Goal: Transaction & Acquisition: Purchase product/service

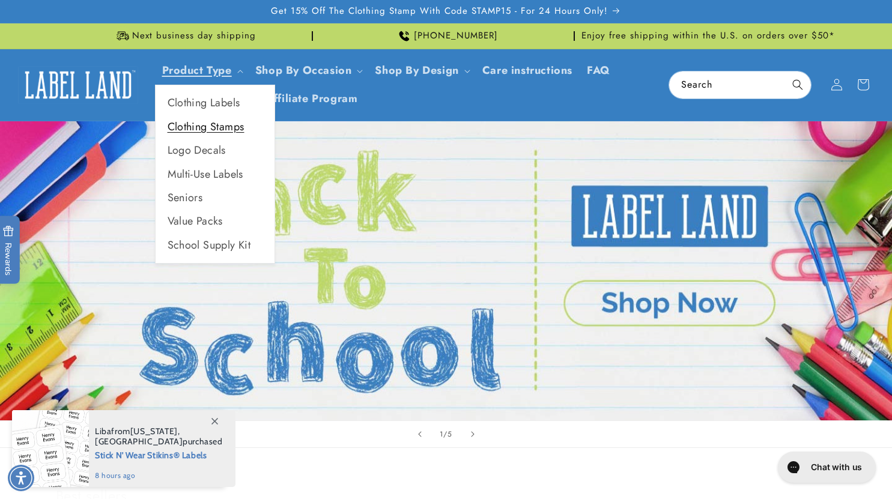
click at [204, 129] on link "Clothing Stamps" at bounding box center [215, 126] width 119 height 23
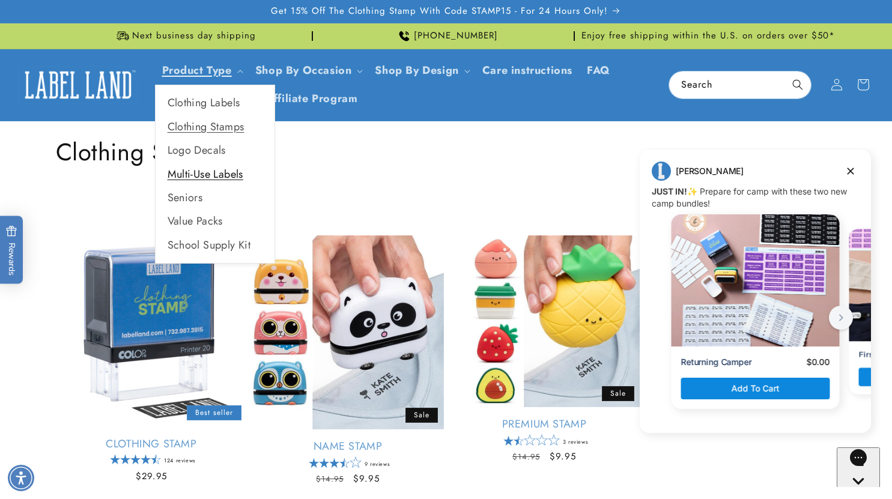
click at [227, 172] on link "Multi-Use Labels" at bounding box center [215, 174] width 119 height 23
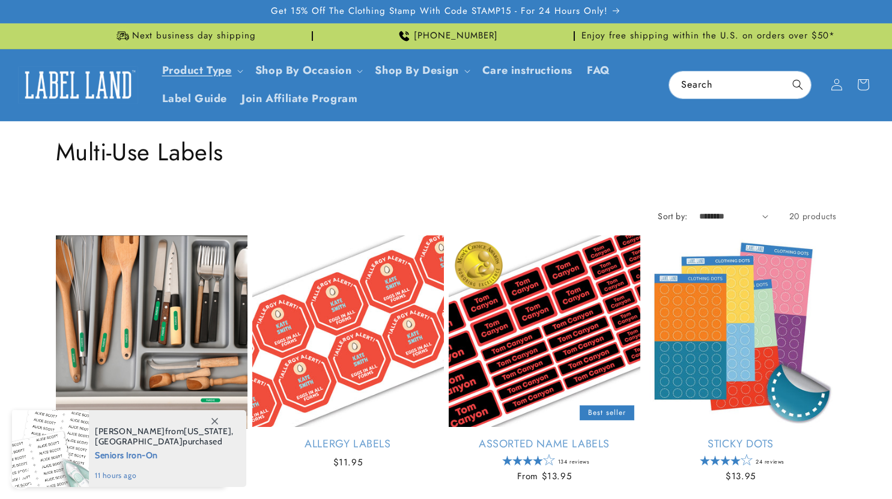
click at [212, 416] on span at bounding box center [215, 421] width 22 height 22
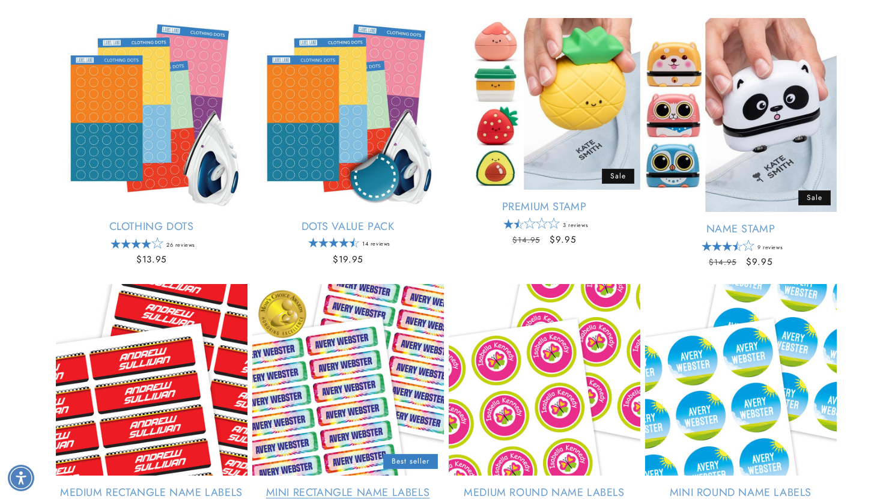
scroll to position [721, 0]
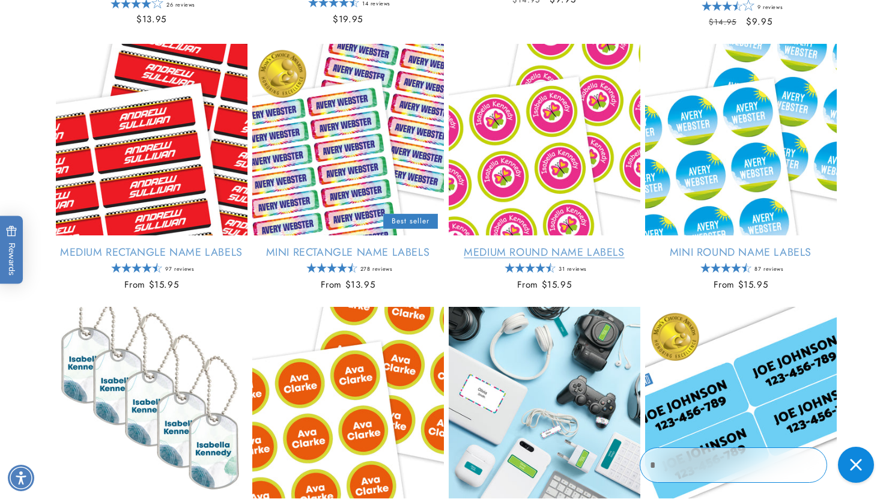
click at [514, 246] on link "Medium Round Name Labels" at bounding box center [545, 253] width 192 height 14
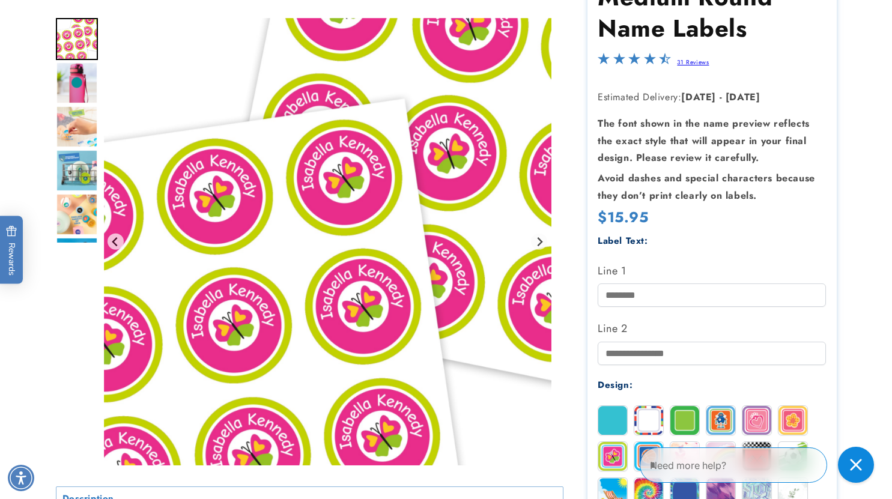
scroll to position [361, 0]
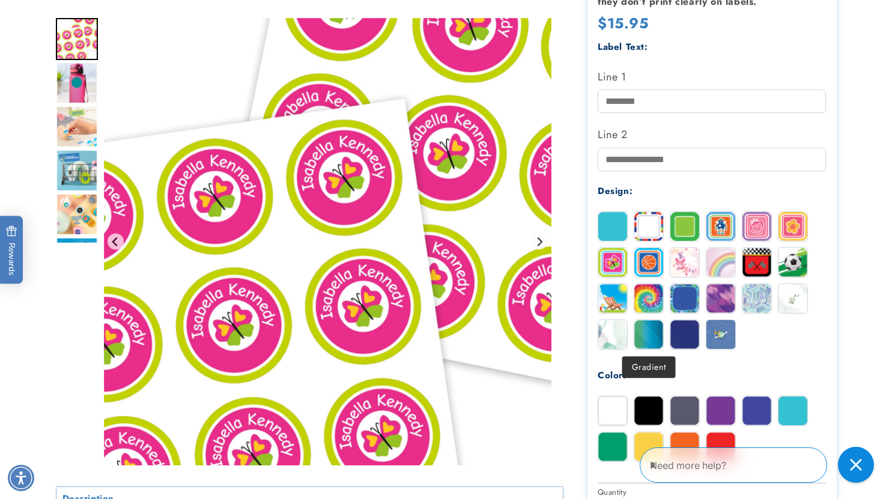
click at [660, 330] on img at bounding box center [649, 334] width 29 height 29
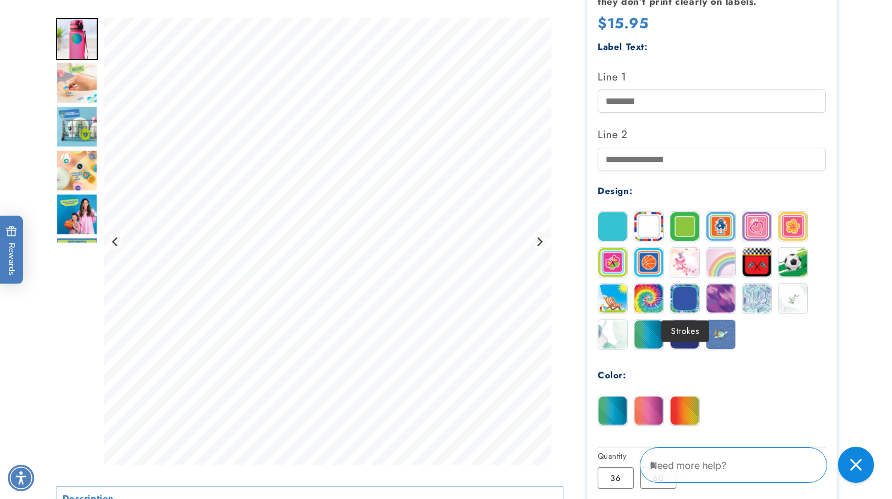
click at [689, 296] on img at bounding box center [685, 298] width 29 height 29
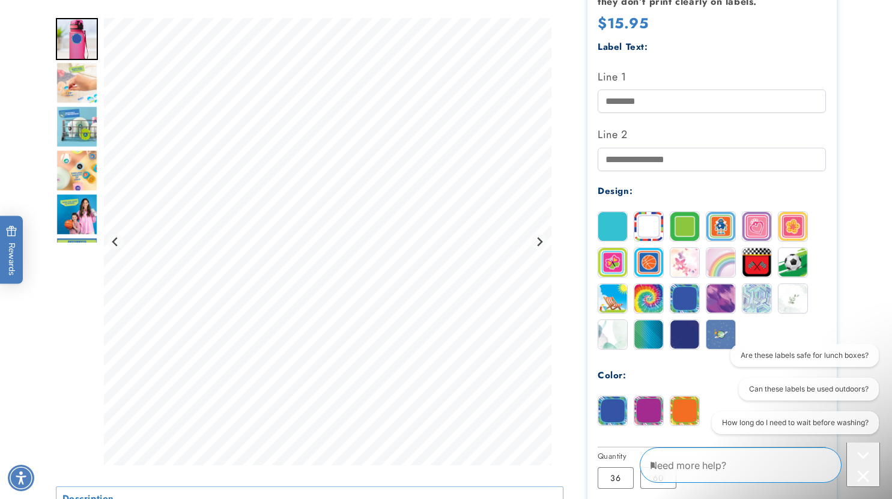
scroll to position [0, 0]
click at [620, 230] on img at bounding box center [613, 226] width 29 height 29
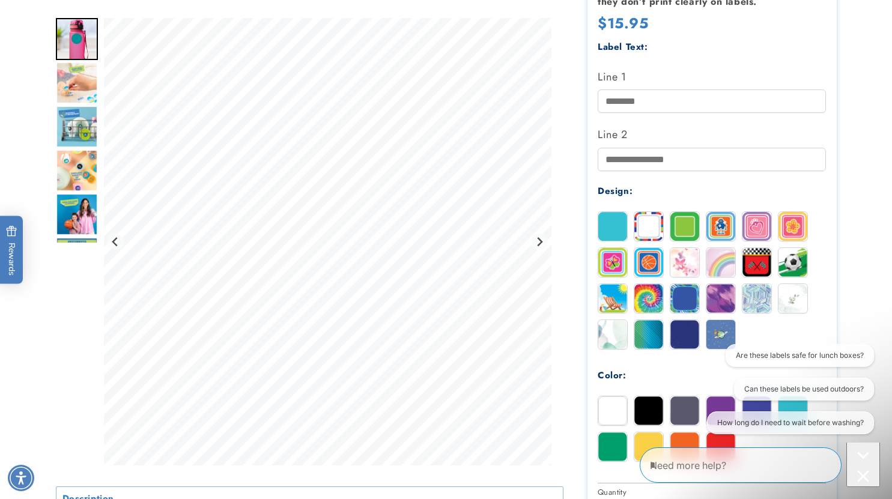
click at [650, 228] on img at bounding box center [649, 226] width 29 height 29
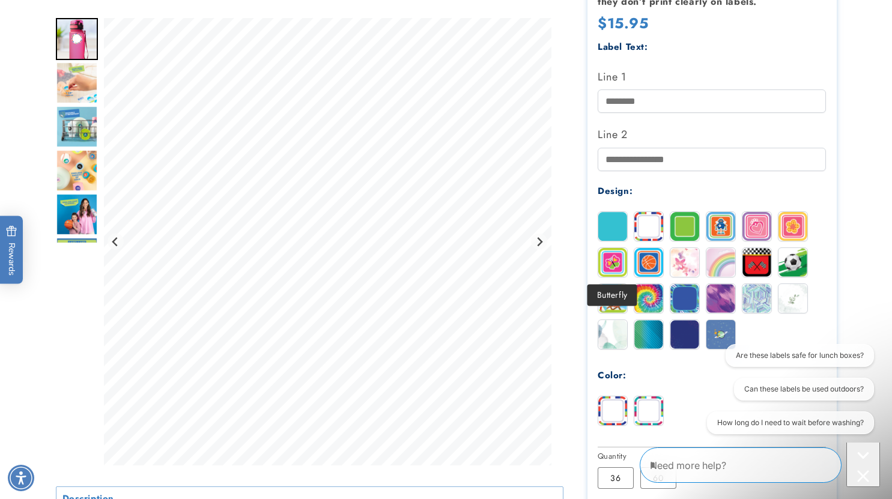
click at [679, 270] on img at bounding box center [685, 262] width 29 height 29
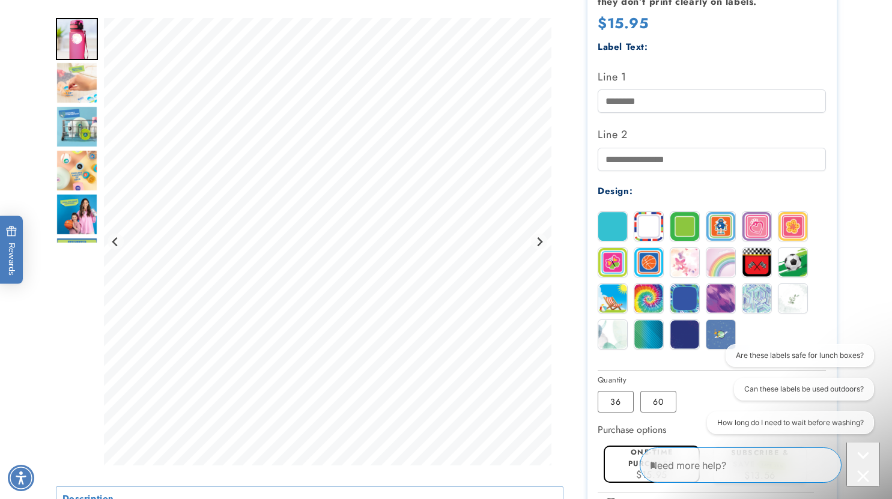
click at [605, 337] on img at bounding box center [613, 334] width 29 height 29
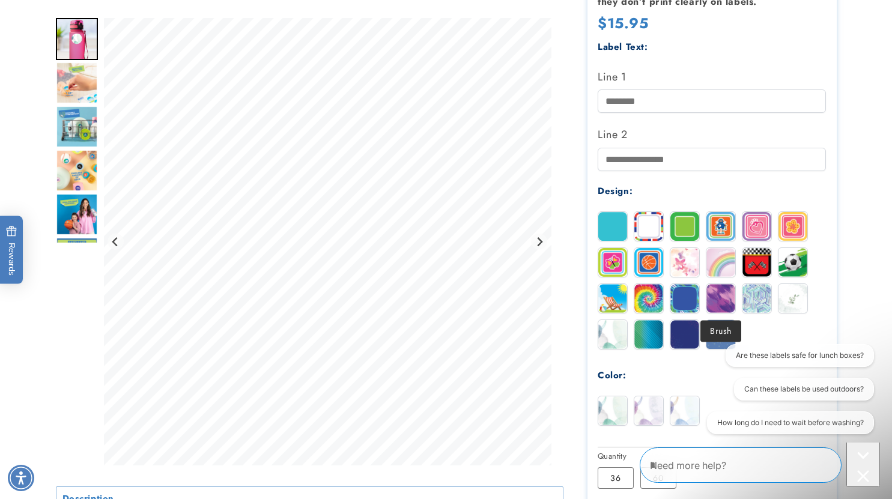
click at [713, 299] on img at bounding box center [721, 298] width 29 height 29
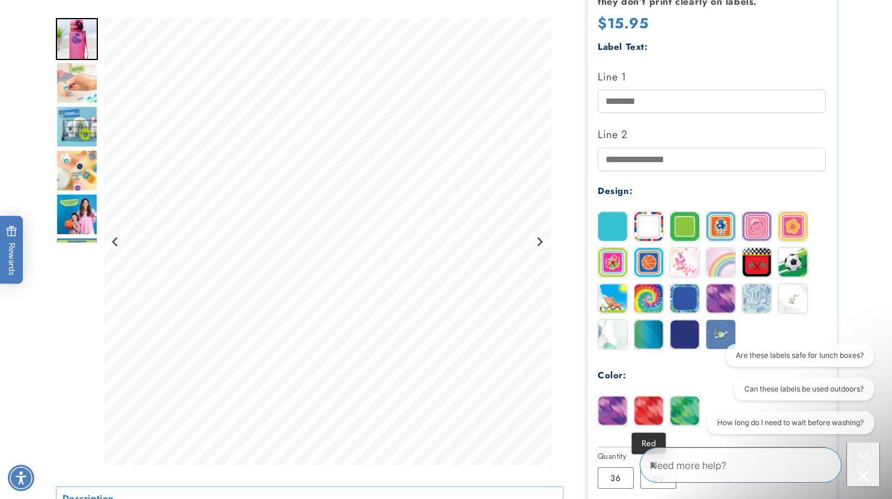
click at [646, 417] on img at bounding box center [649, 411] width 29 height 29
click at [617, 419] on img at bounding box center [613, 411] width 29 height 29
click at [647, 229] on img at bounding box center [649, 226] width 29 height 29
click at [696, 233] on img at bounding box center [685, 226] width 29 height 29
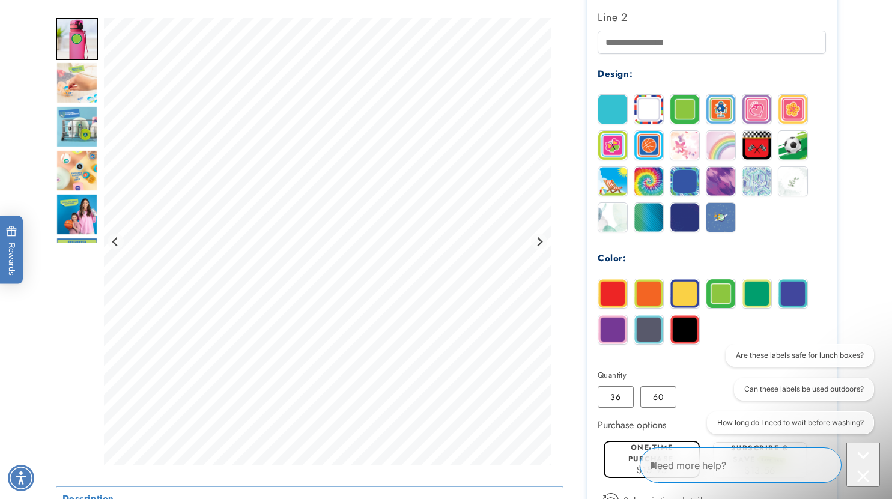
scroll to position [481, 0]
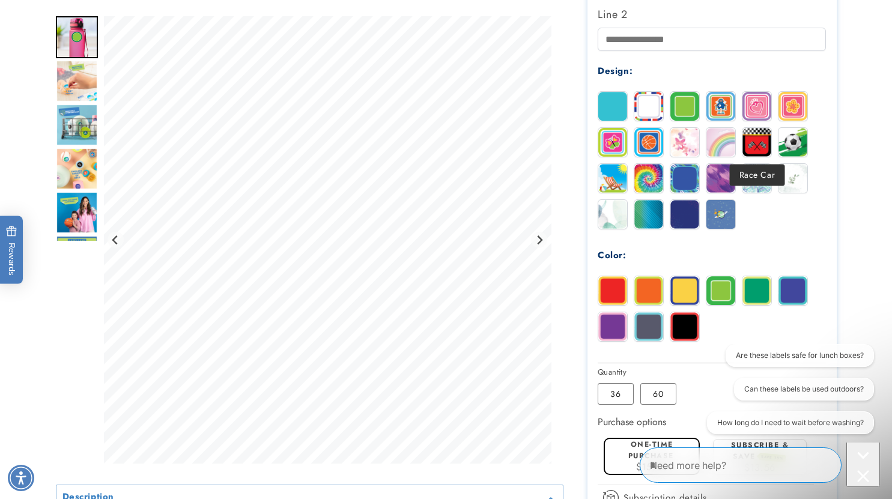
click at [766, 172] on img at bounding box center [757, 178] width 29 height 29
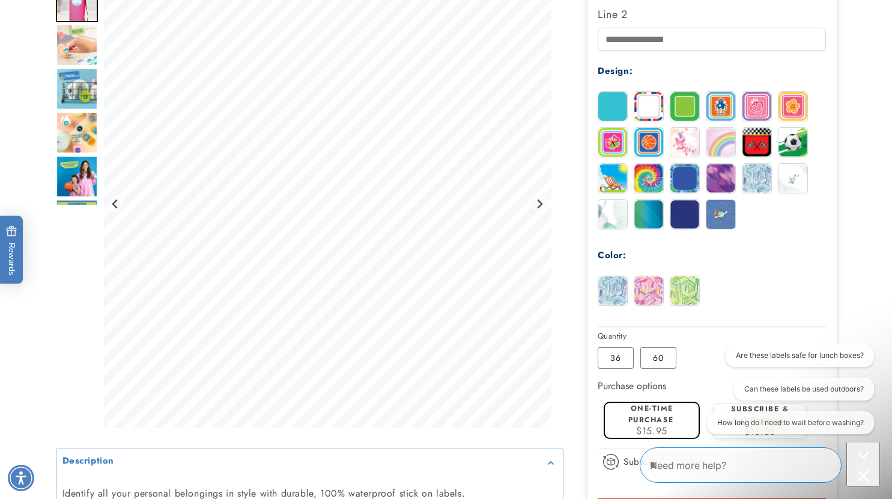
click at [656, 145] on img at bounding box center [649, 142] width 29 height 29
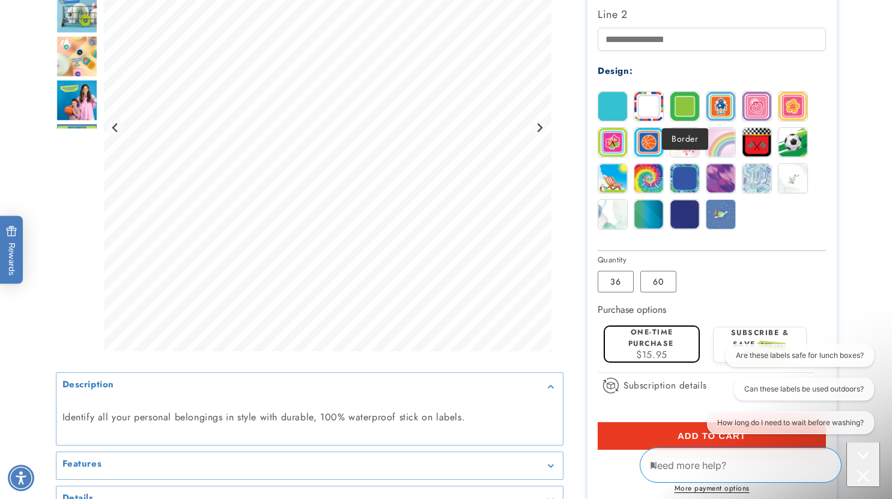
click at [717, 107] on img at bounding box center [721, 106] width 29 height 29
click at [729, 151] on img at bounding box center [721, 142] width 29 height 29
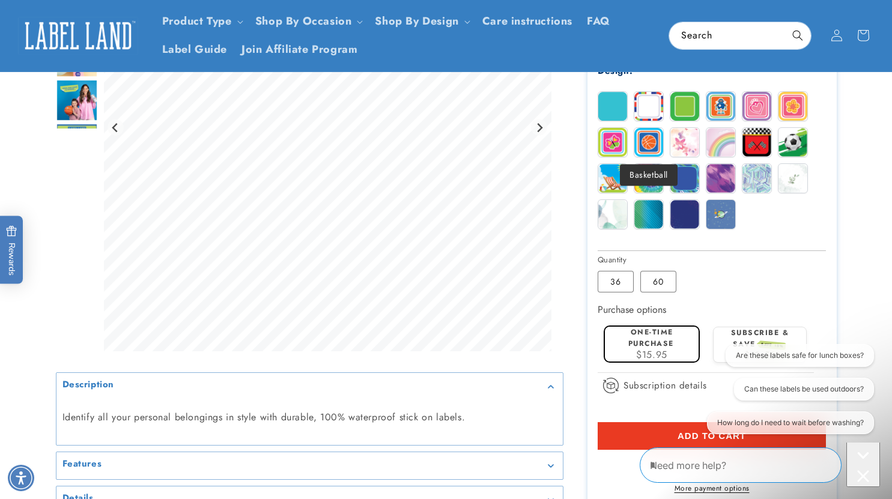
scroll to position [421, 0]
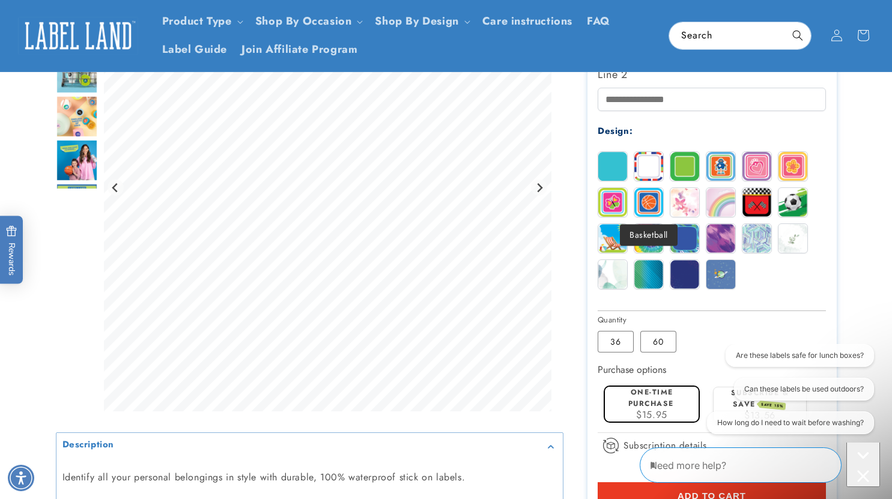
click at [627, 171] on div at bounding box center [613, 166] width 30 height 30
click at [621, 171] on img at bounding box center [613, 166] width 29 height 29
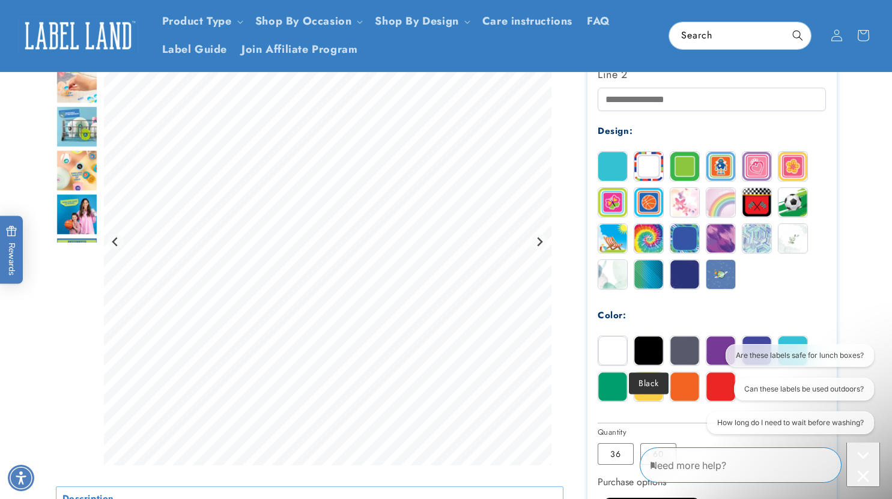
click at [656, 383] on img at bounding box center [649, 387] width 29 height 29
click at [729, 284] on img at bounding box center [721, 274] width 29 height 29
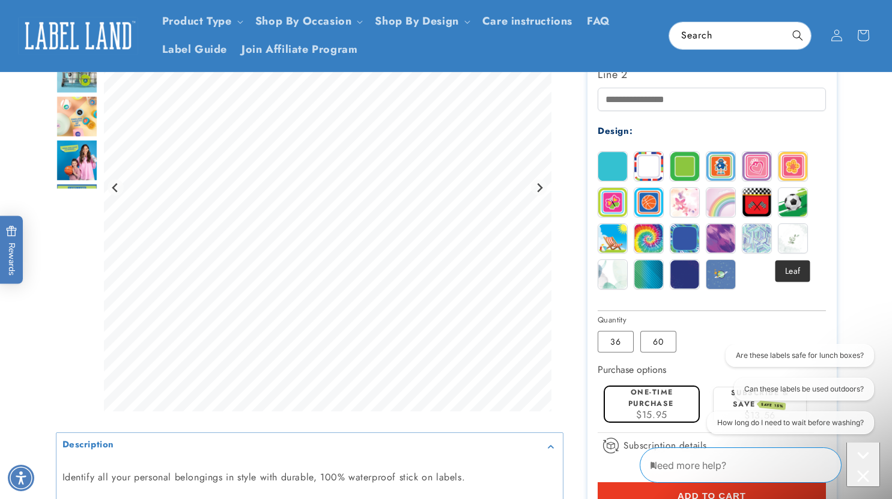
click at [788, 247] on img at bounding box center [793, 238] width 29 height 29
